Goal: Information Seeking & Learning: Compare options

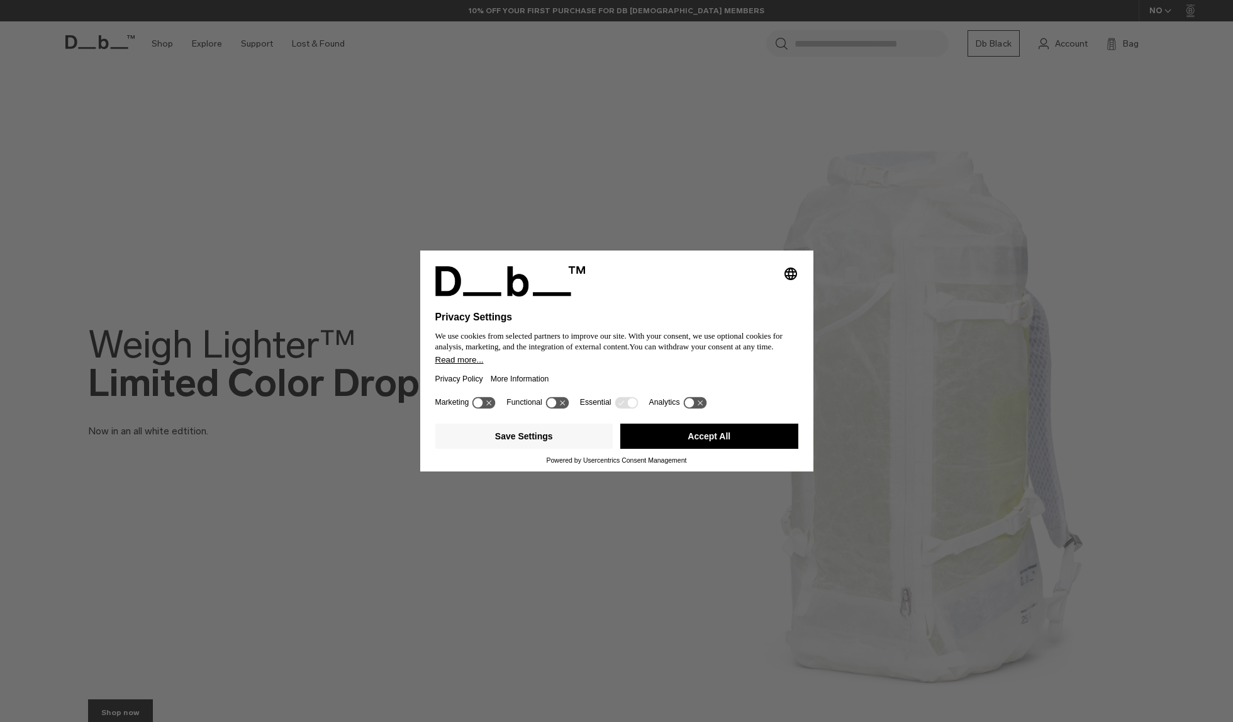
click at [701, 437] on button "Accept All" at bounding box center [709, 435] width 178 height 25
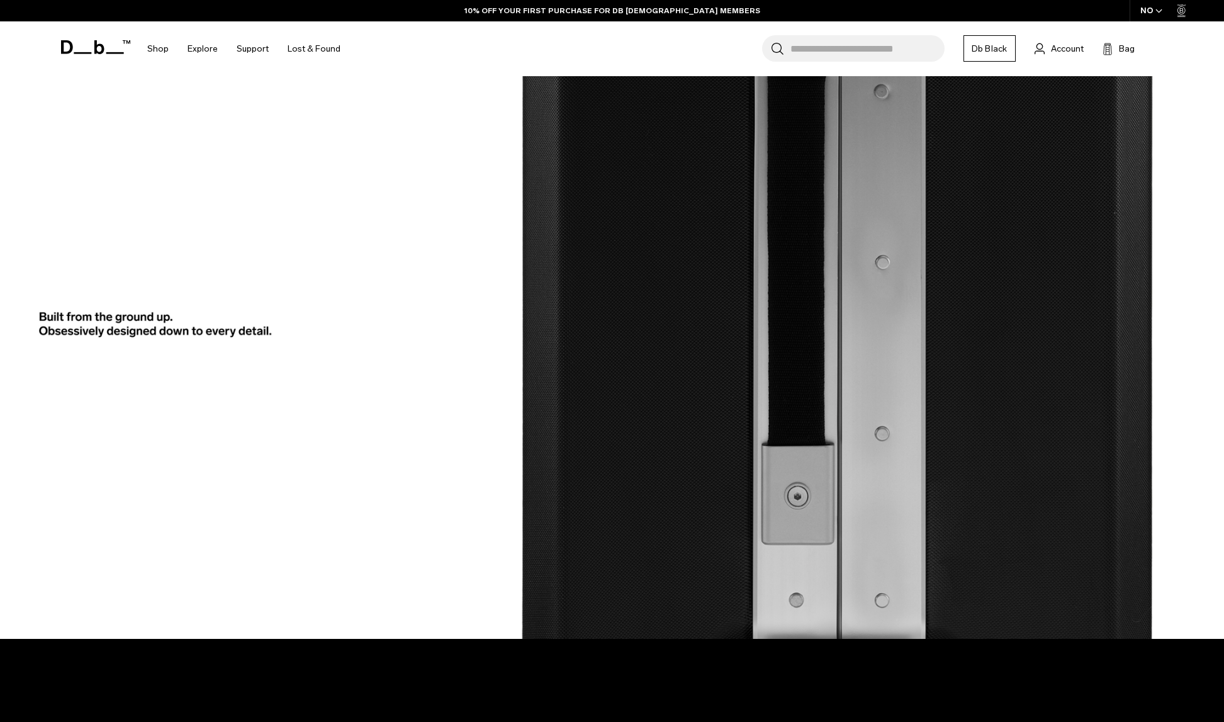
scroll to position [2223, 0]
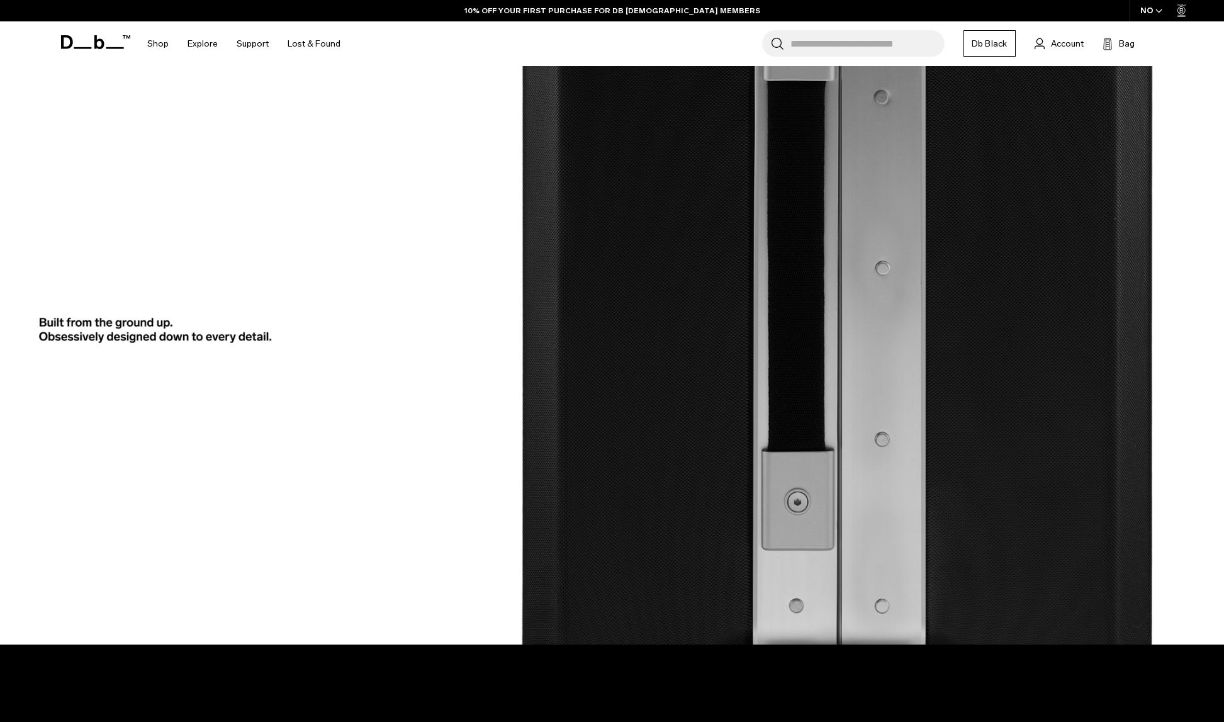
click at [661, 342] on img at bounding box center [612, 74] width 1224 height 1140
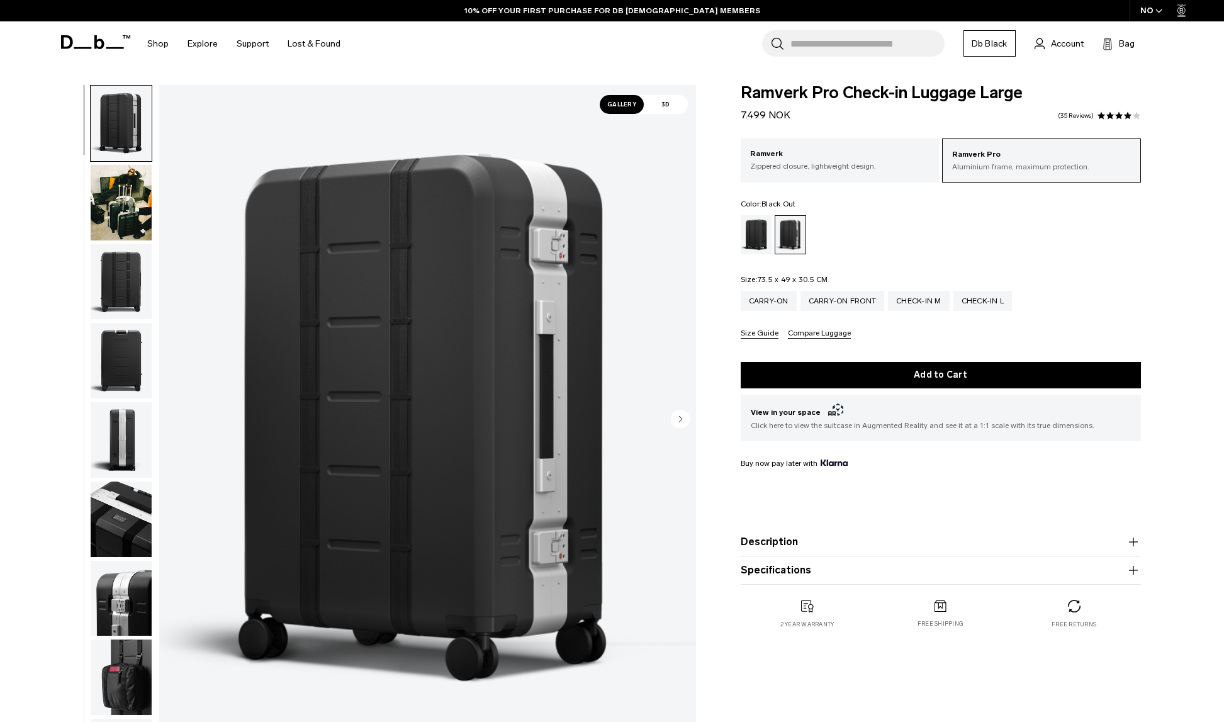
click at [751, 238] on div "Black Out" at bounding box center [757, 234] width 32 height 39
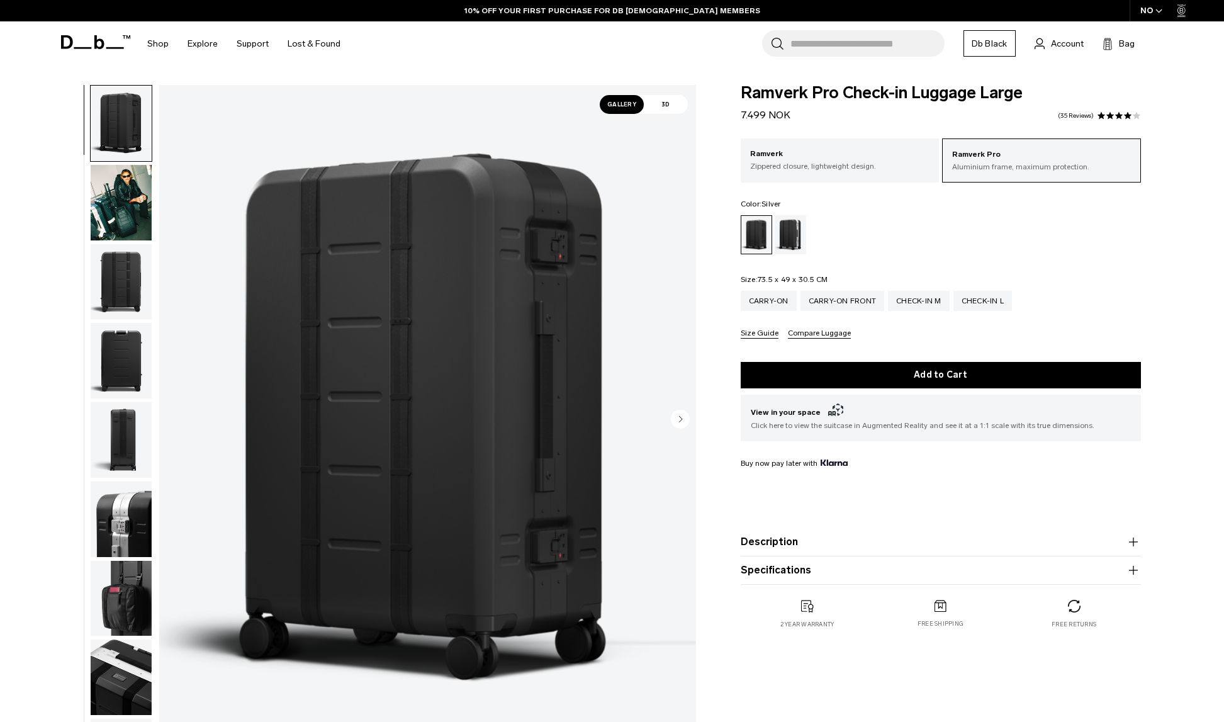
click at [795, 241] on div "Silver" at bounding box center [791, 234] width 32 height 39
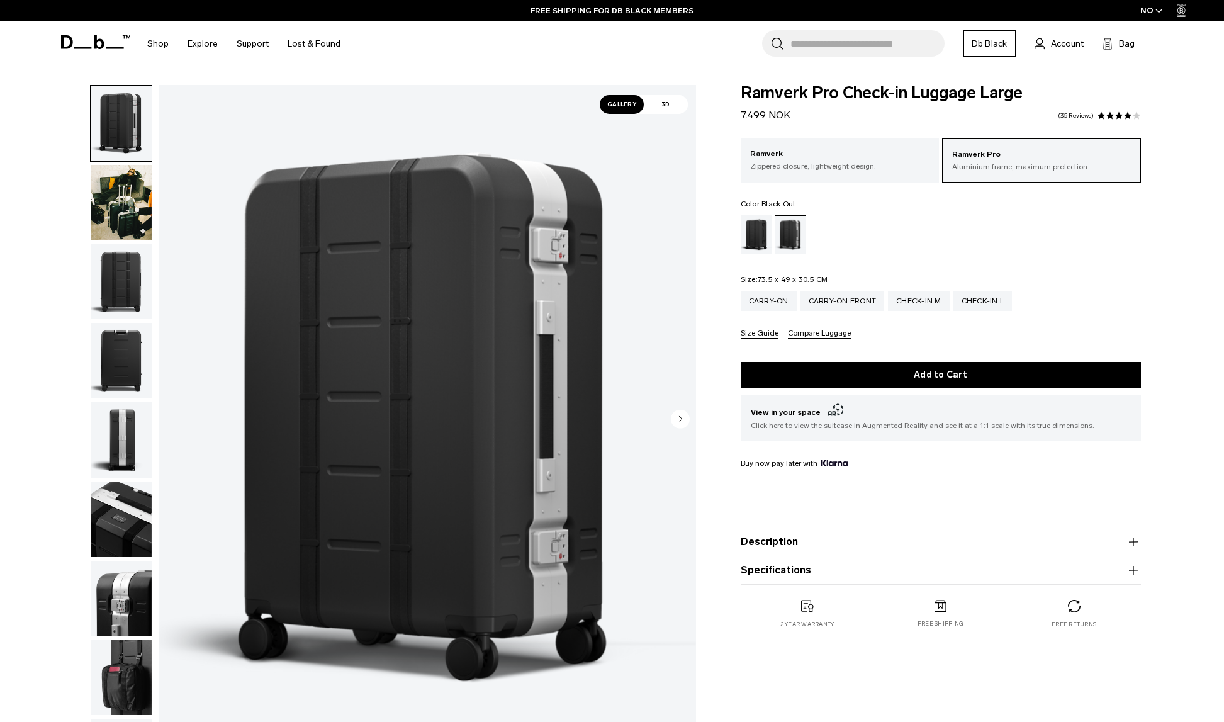
click at [744, 232] on div "Black Out" at bounding box center [757, 234] width 32 height 39
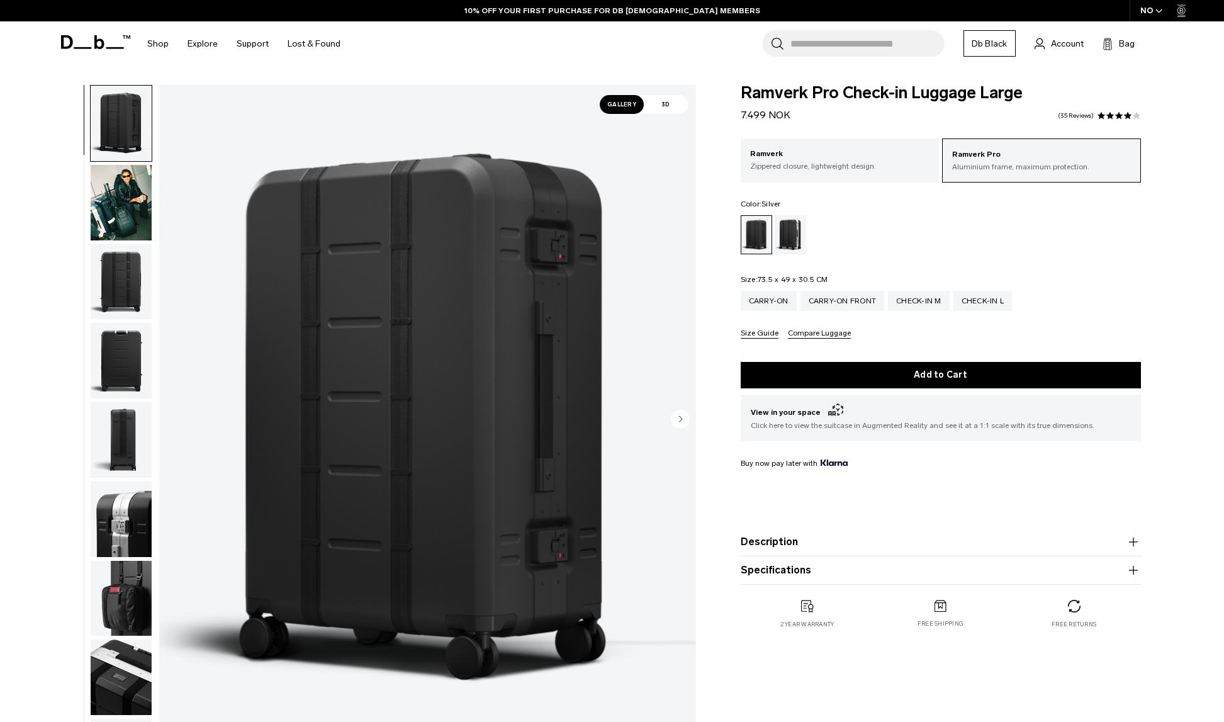
click at [791, 232] on div "Silver" at bounding box center [791, 234] width 32 height 39
